Goal: Entertainment & Leisure: Consume media (video, audio)

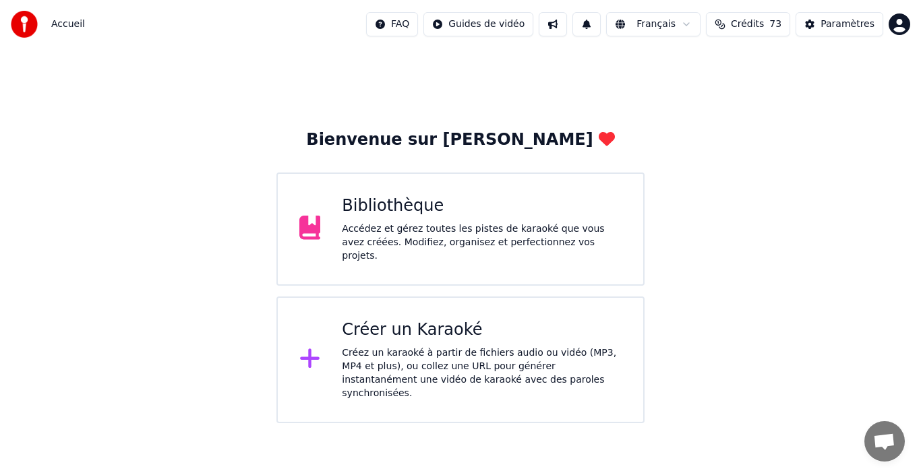
click at [411, 209] on div "Bibliothèque" at bounding box center [482, 207] width 280 height 22
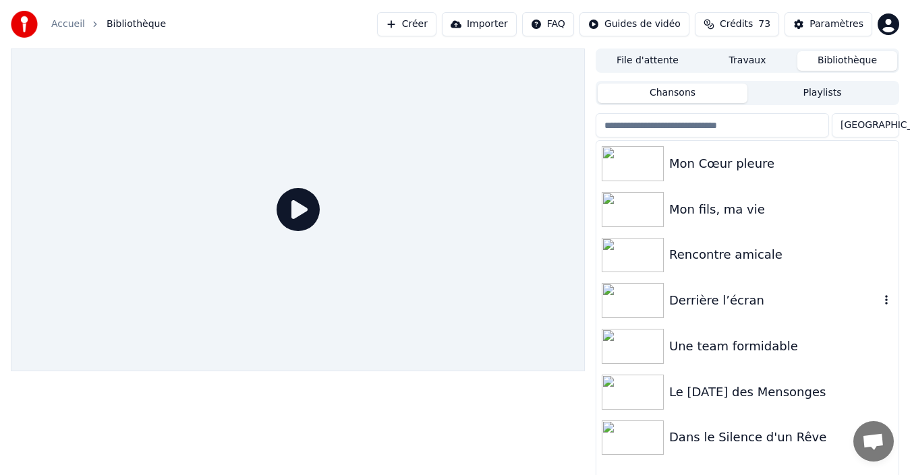
click at [730, 299] on div "Derrière l’écran" at bounding box center [774, 300] width 210 height 19
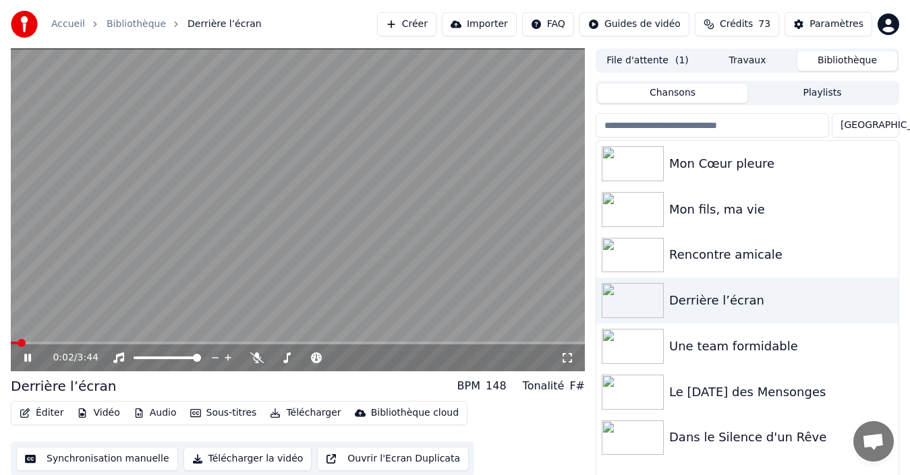
click at [28, 361] on icon at bounding box center [37, 358] width 31 height 11
click at [364, 359] on span at bounding box center [360, 358] width 8 height 8
click at [30, 353] on icon at bounding box center [37, 358] width 31 height 11
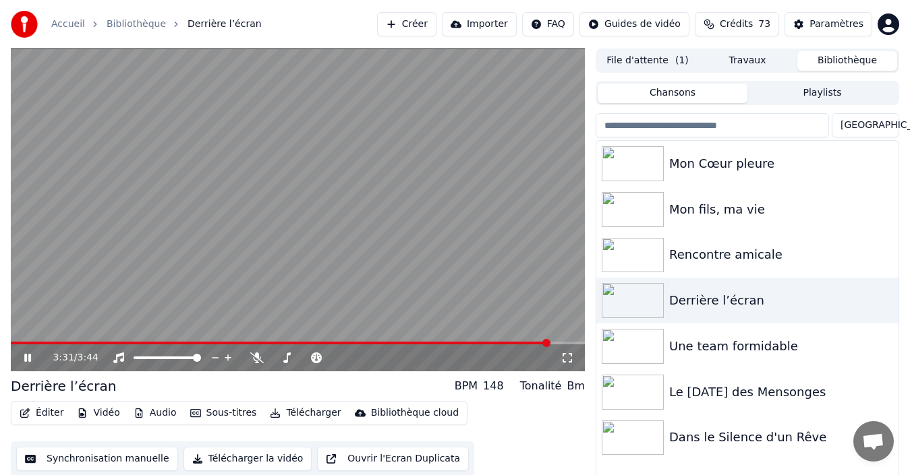
click at [25, 361] on icon at bounding box center [27, 358] width 7 height 8
